Goal: Transaction & Acquisition: Purchase product/service

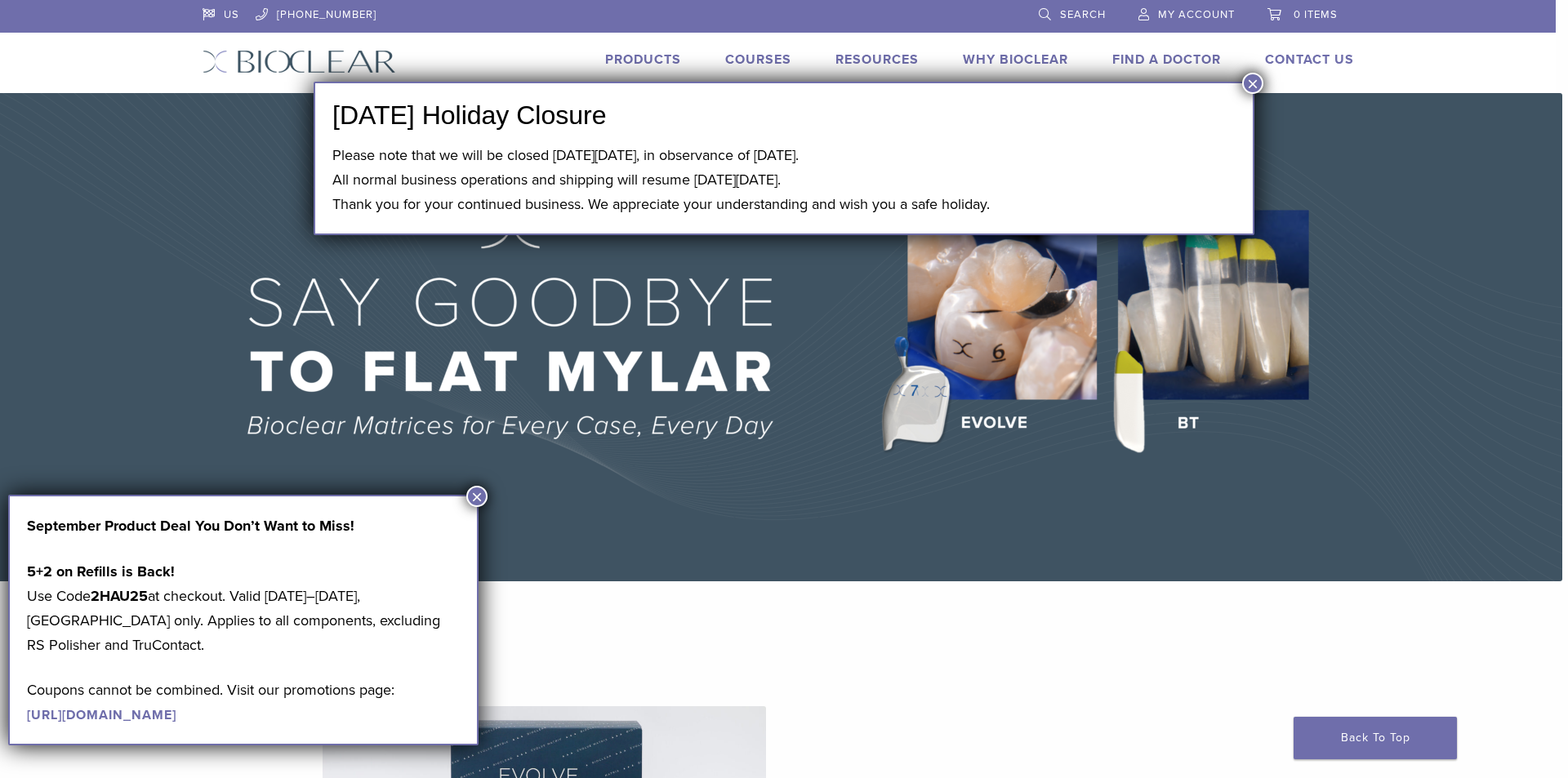
click at [1252, 80] on button "×" at bounding box center [1252, 83] width 21 height 21
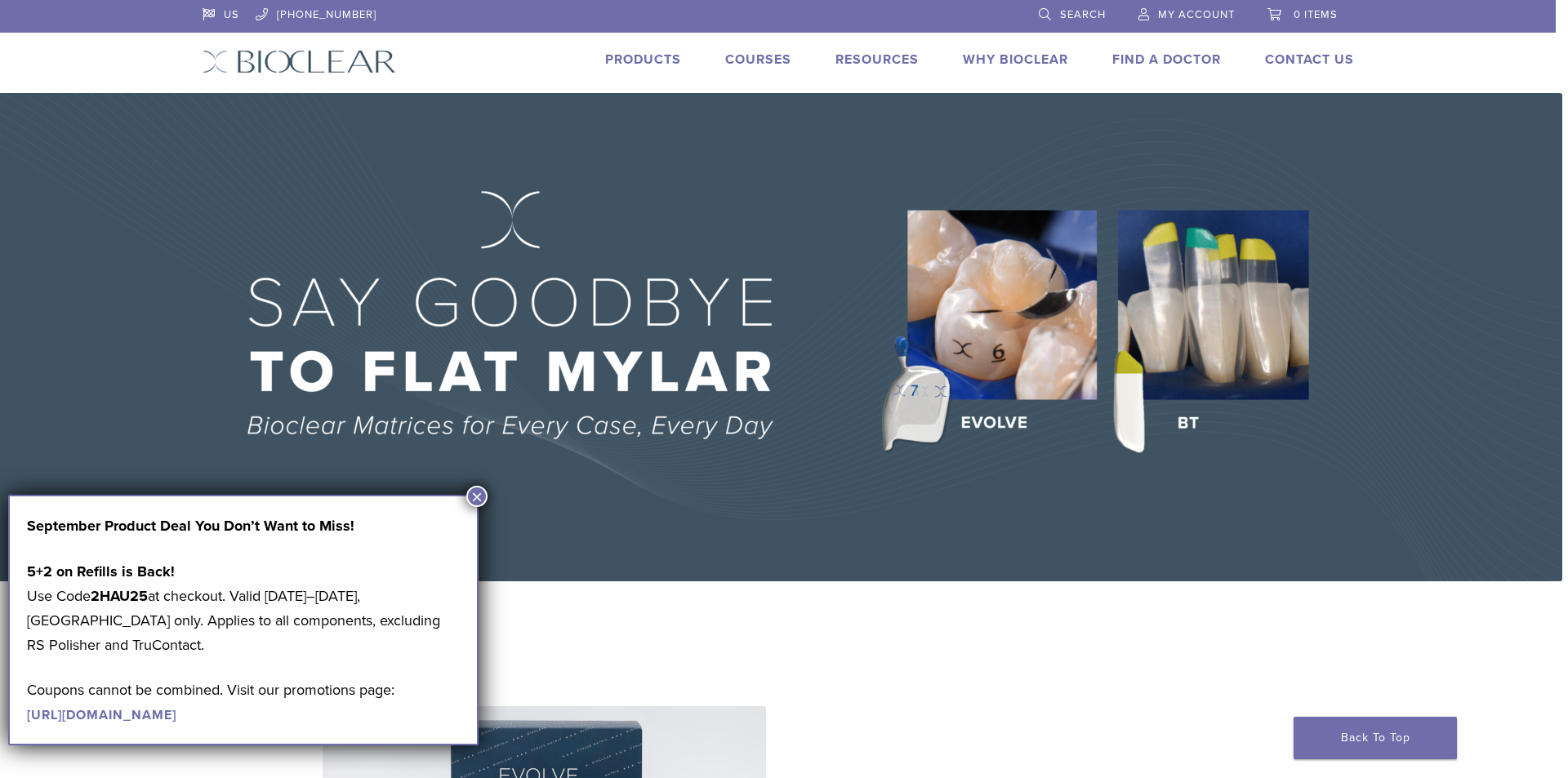
click at [474, 494] on button "×" at bounding box center [477, 496] width 21 height 21
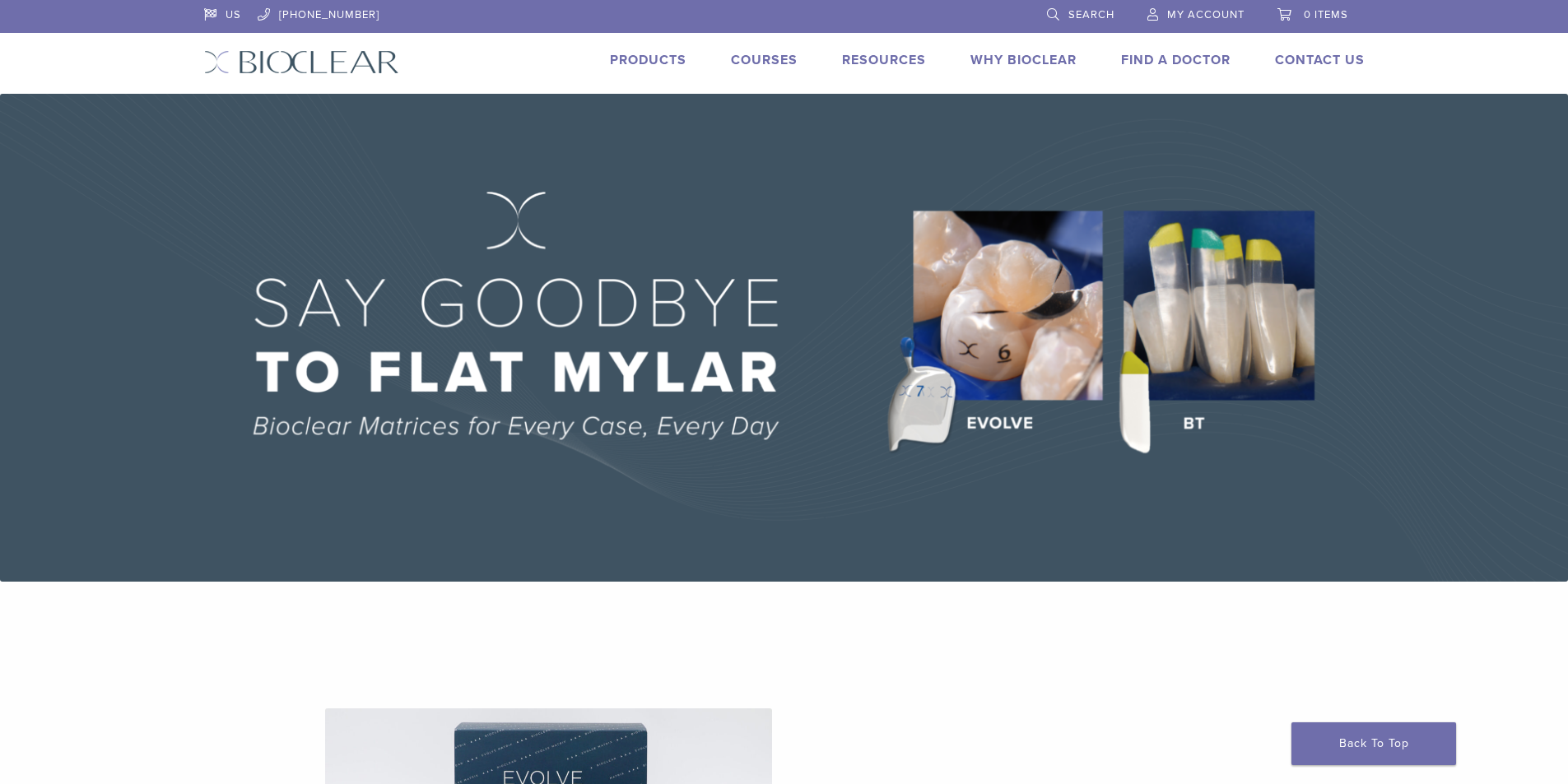
click at [669, 54] on link "Products" at bounding box center [648, 60] width 77 height 16
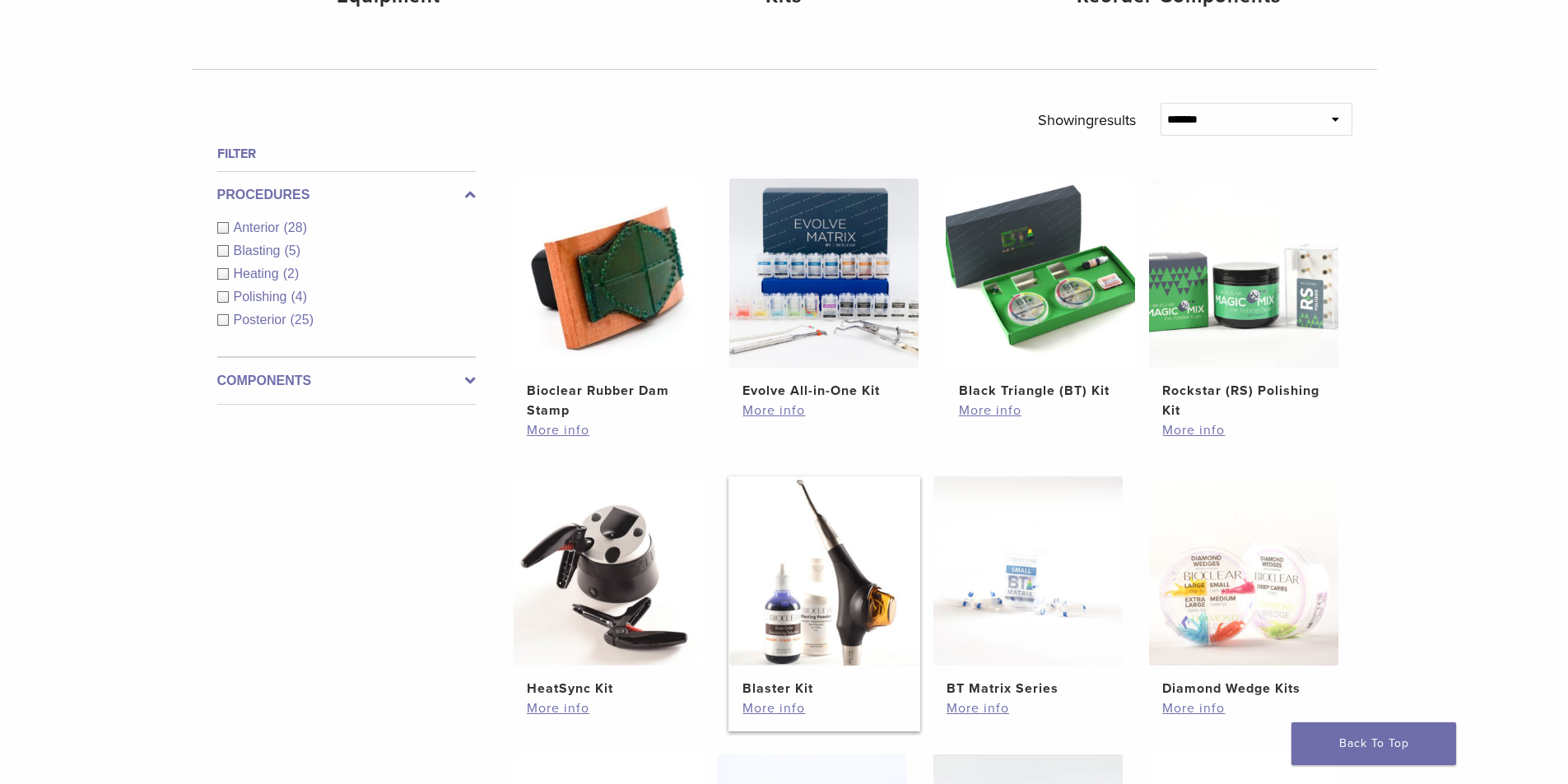
scroll to position [741, 0]
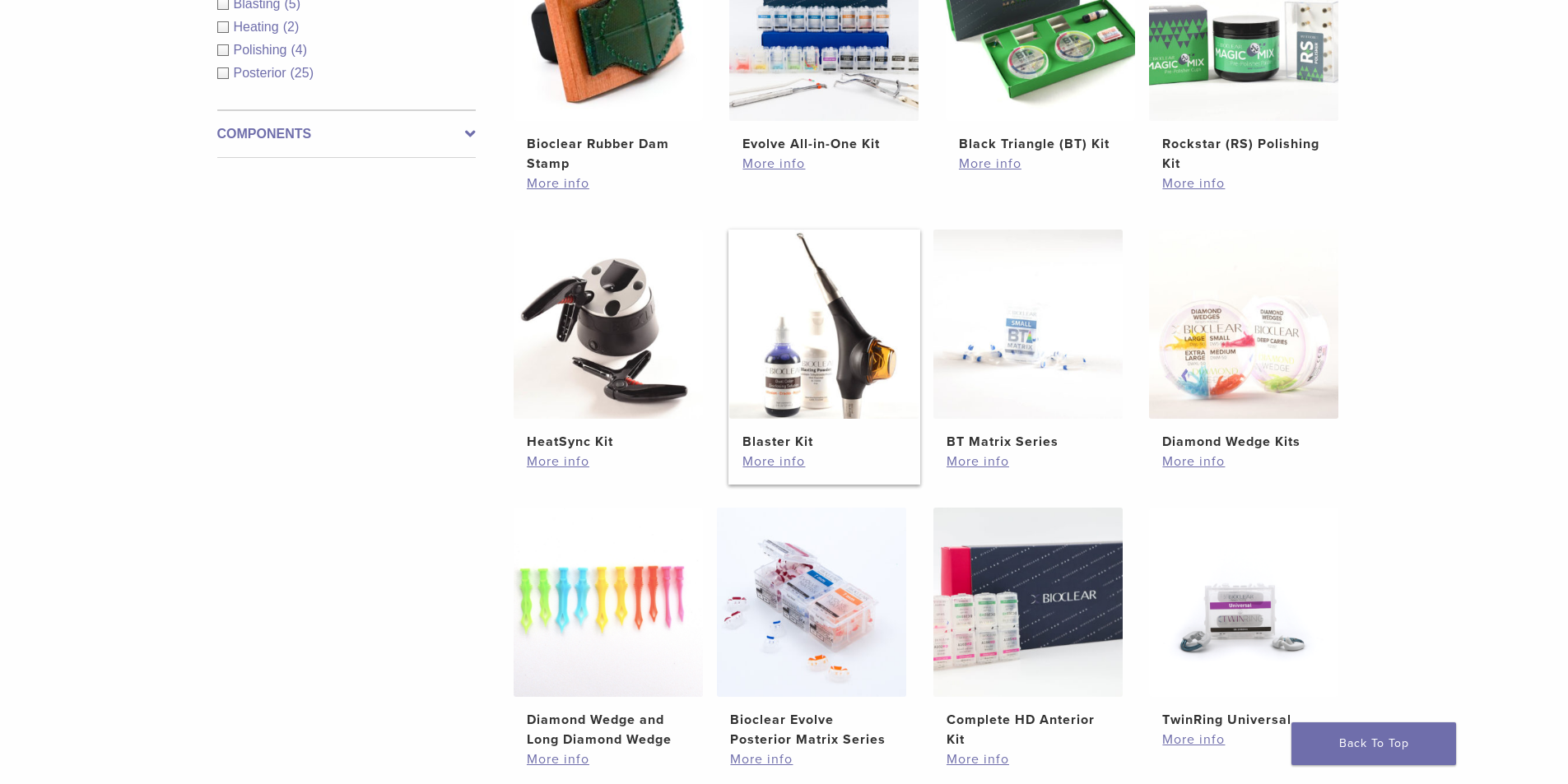
click at [813, 379] on img at bounding box center [824, 324] width 190 height 190
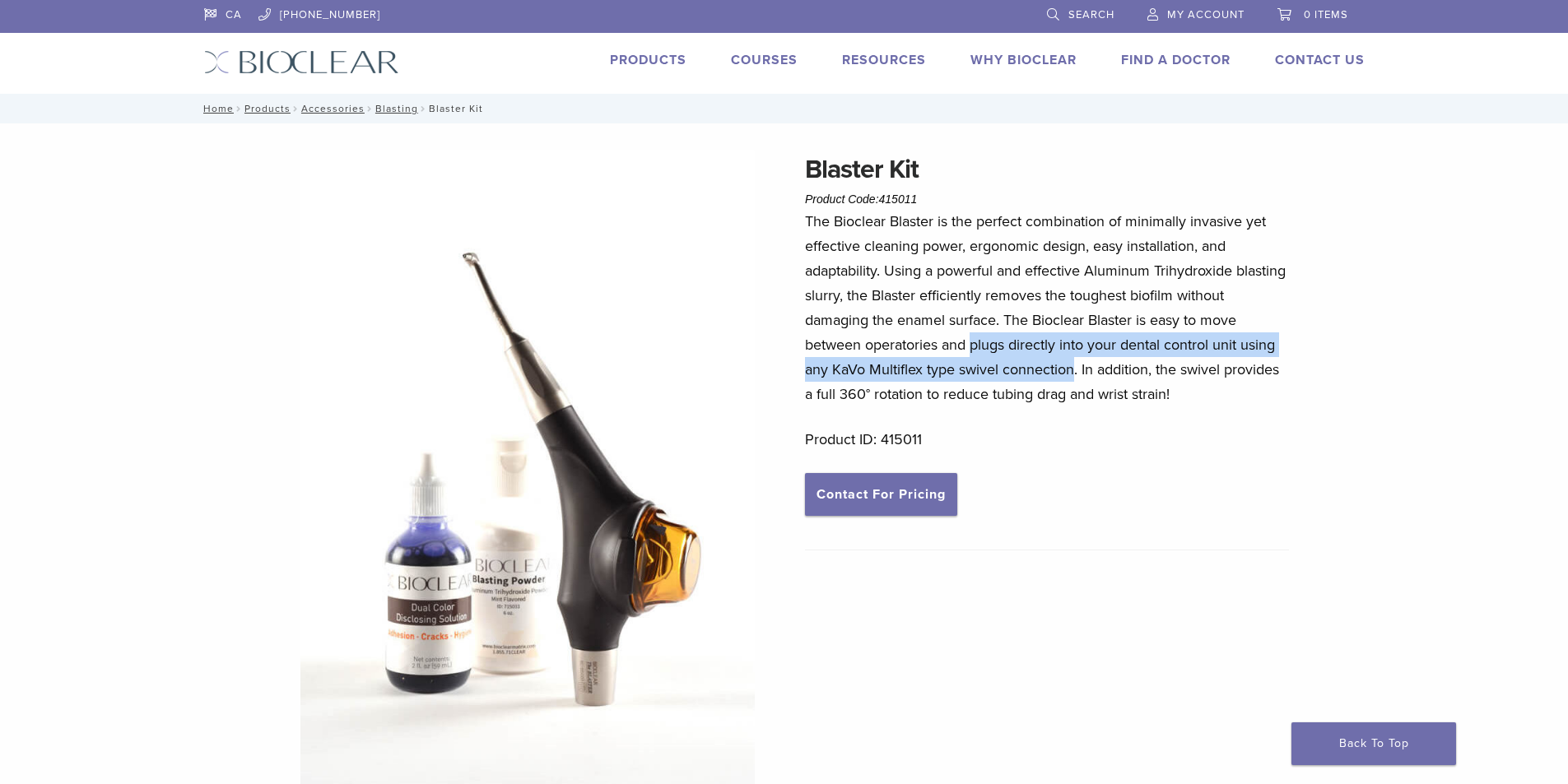
drag, startPoint x: 974, startPoint y: 346, endPoint x: 1074, endPoint y: 368, distance: 102.4
click at [1074, 368] on p "The Bioclear Blaster is the perfect combination of minimally invasive yet effec…" at bounding box center [1047, 308] width 484 height 197
click at [1029, 344] on p "The Bioclear Blaster is the perfect combination of minimally invasive yet effec…" at bounding box center [1047, 308] width 484 height 197
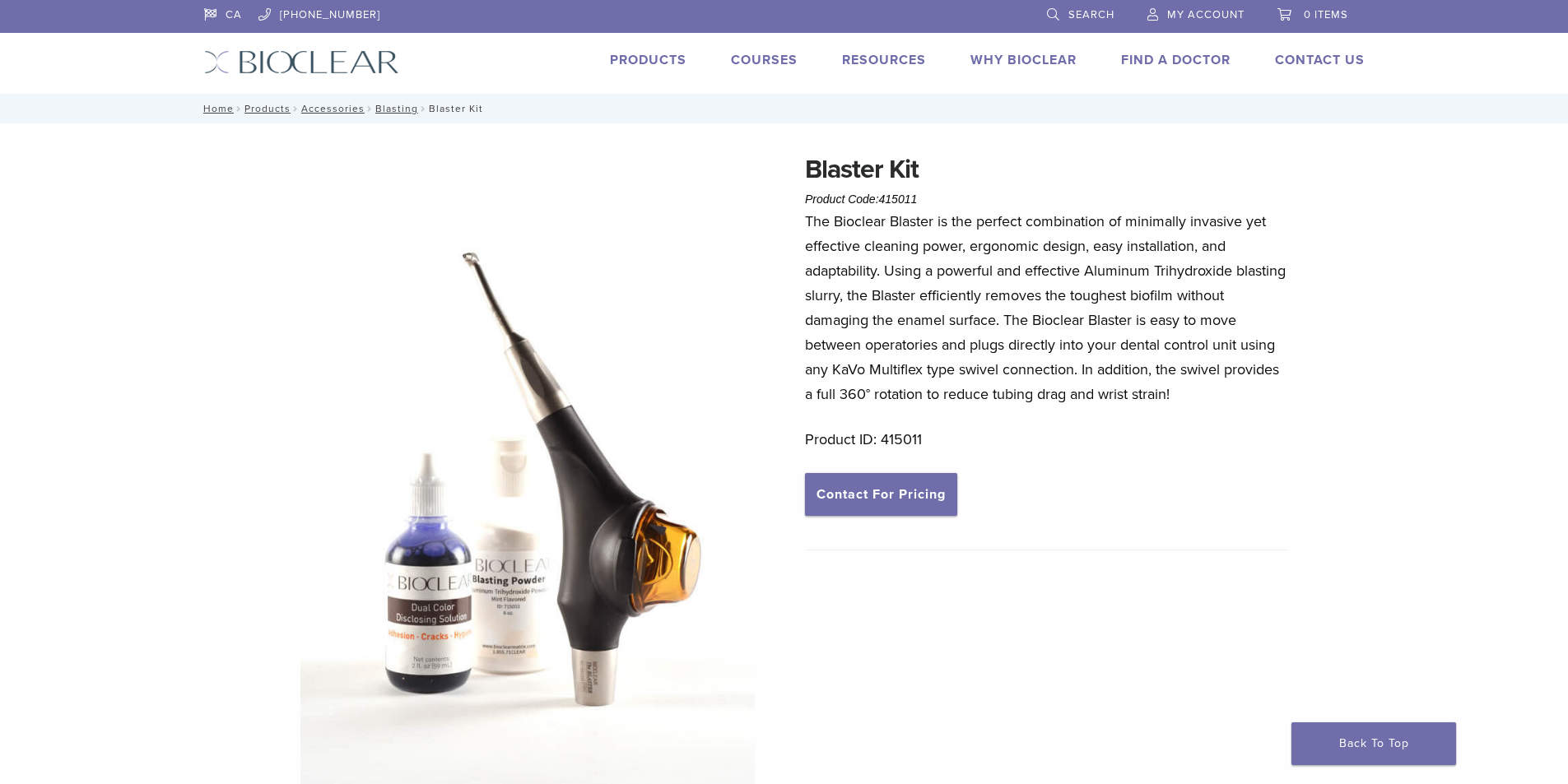
drag, startPoint x: 969, startPoint y: 491, endPoint x: 942, endPoint y: 466, distance: 36.8
click at [963, 487] on div "Blaster Kit Product Code: 415011 $ 1,574.66 The Bioclear Blaster is the perfect…" at bounding box center [1047, 557] width 484 height 815
click at [560, 167] on img at bounding box center [527, 470] width 454 height 642
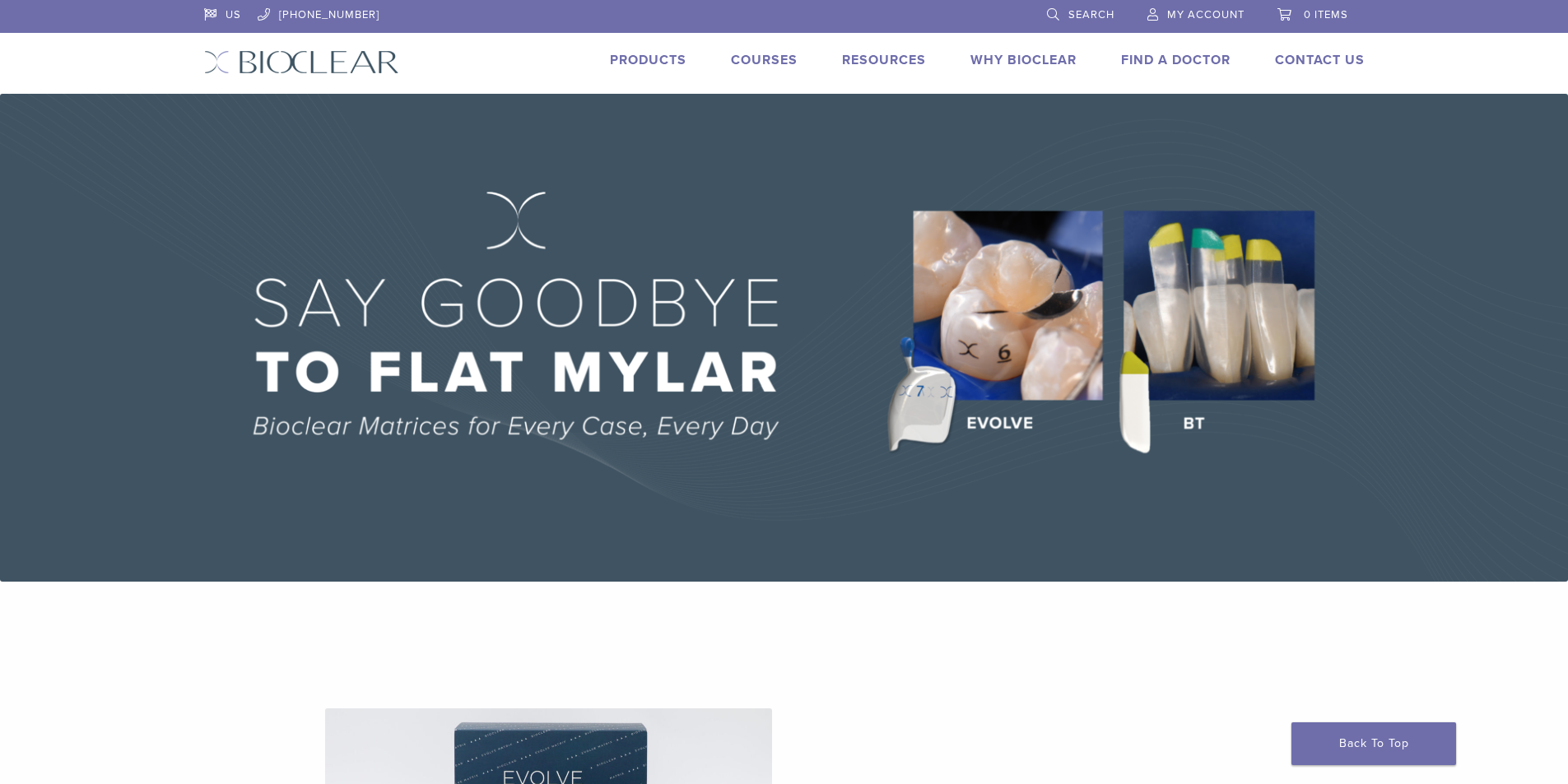
click at [641, 61] on link "Products" at bounding box center [648, 60] width 77 height 16
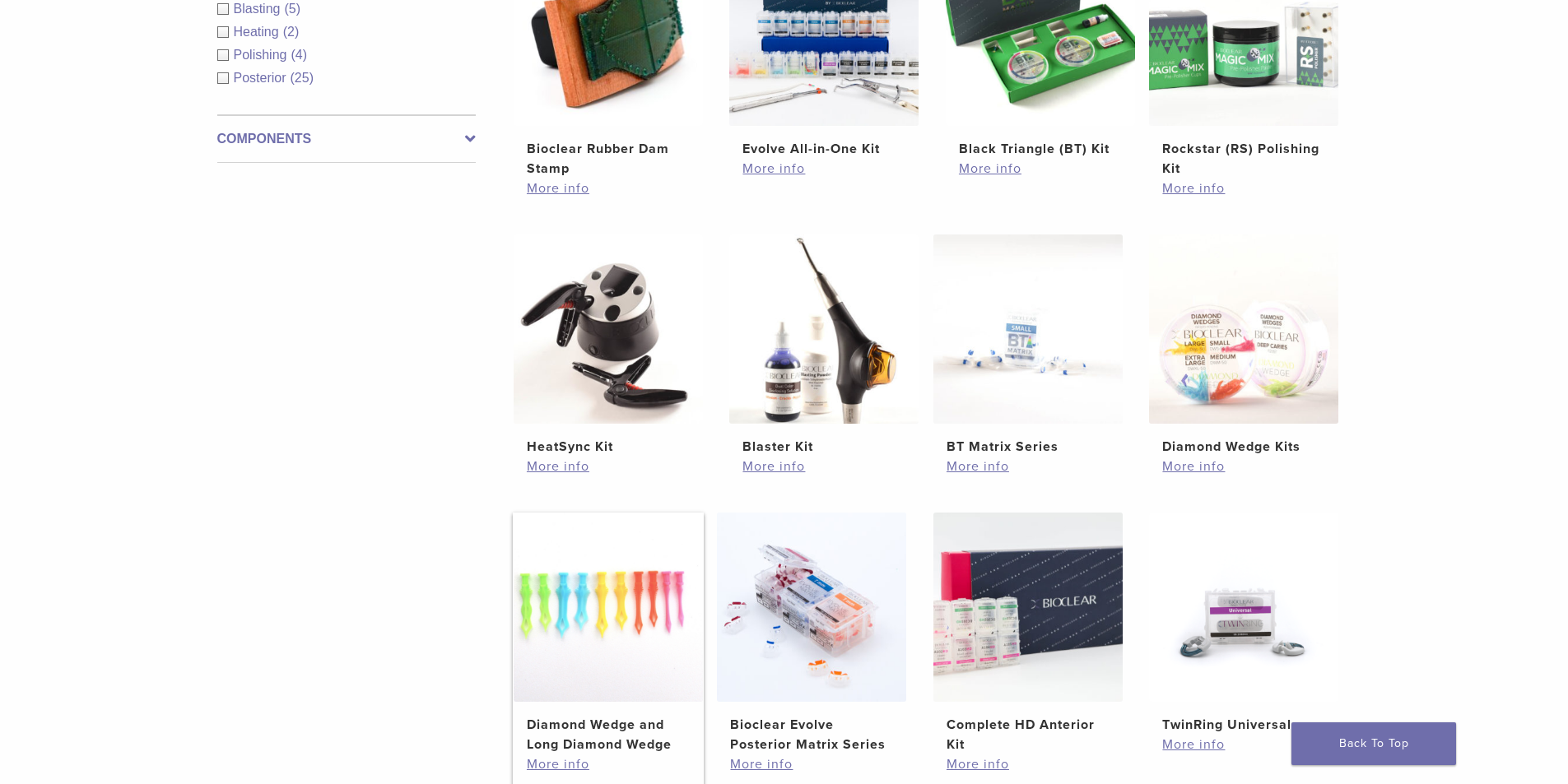
scroll to position [741, 0]
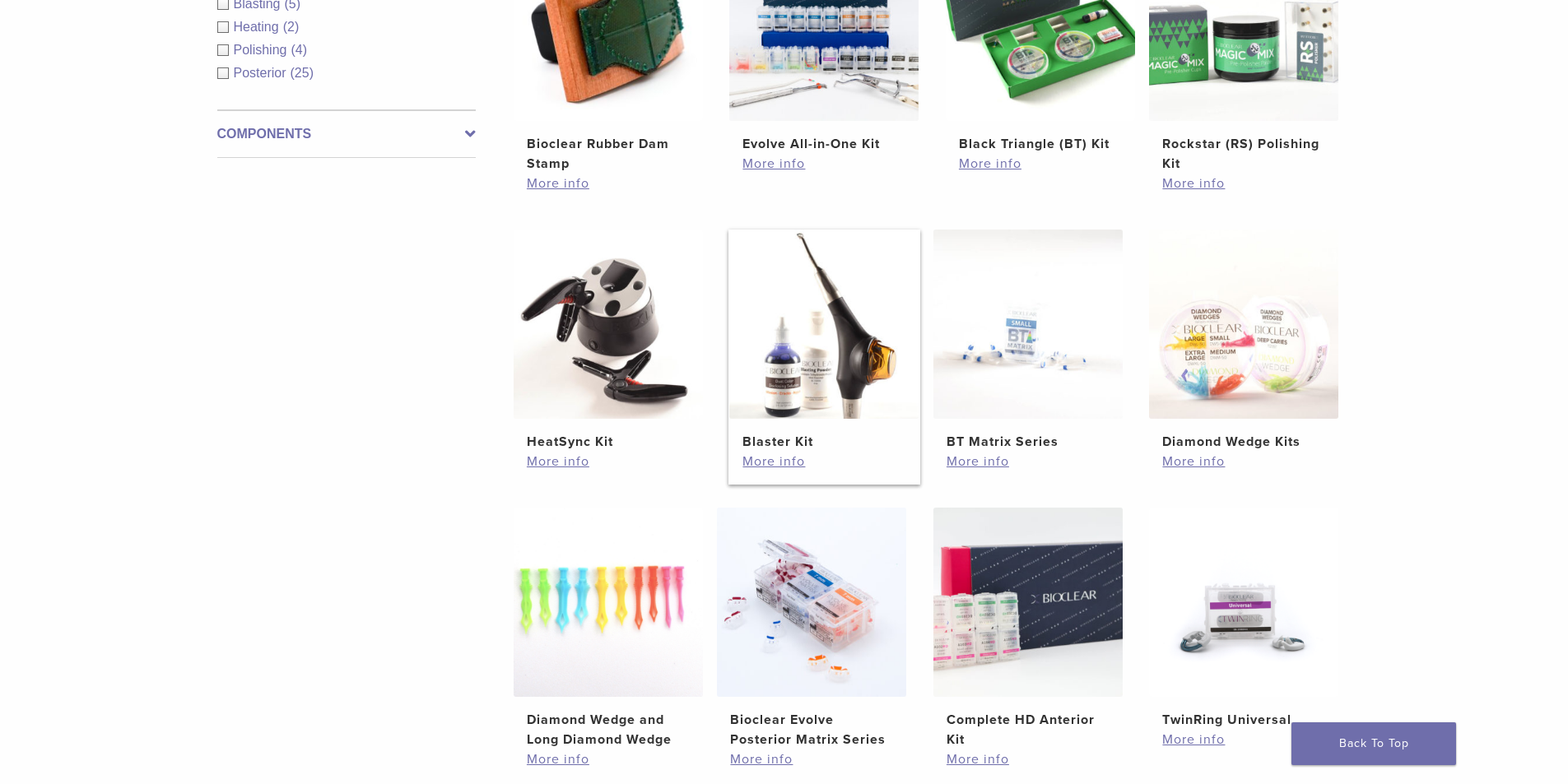
click at [815, 372] on img at bounding box center [824, 324] width 190 height 190
